Goal: Complete application form

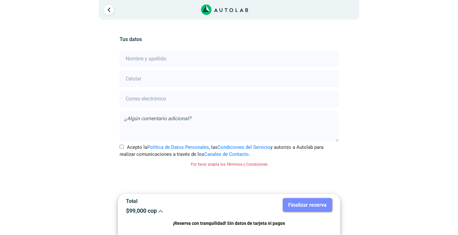
click at [179, 60] on input "text" at bounding box center [229, 59] width 218 height 16
type input "[PERSON_NAME]"
click at [157, 76] on input "number" at bounding box center [229, 79] width 218 height 16
type input "3160102175"
click at [158, 98] on input "email" at bounding box center [229, 99] width 218 height 16
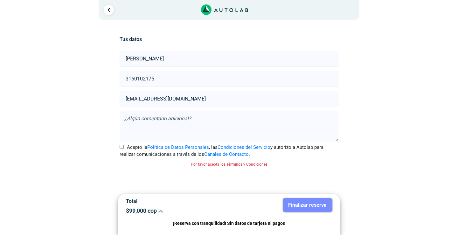
type input "[EMAIL_ADDRESS][DOMAIN_NAME]"
click at [122, 146] on input "Acepto la Política de Datos Personales , las Condiciones del Servicio y autoriz…" at bounding box center [122, 147] width 4 height 4
checkbox input "true"
click at [315, 203] on button "Finalizar reserva" at bounding box center [307, 205] width 49 height 14
